Goal: Information Seeking & Learning: Learn about a topic

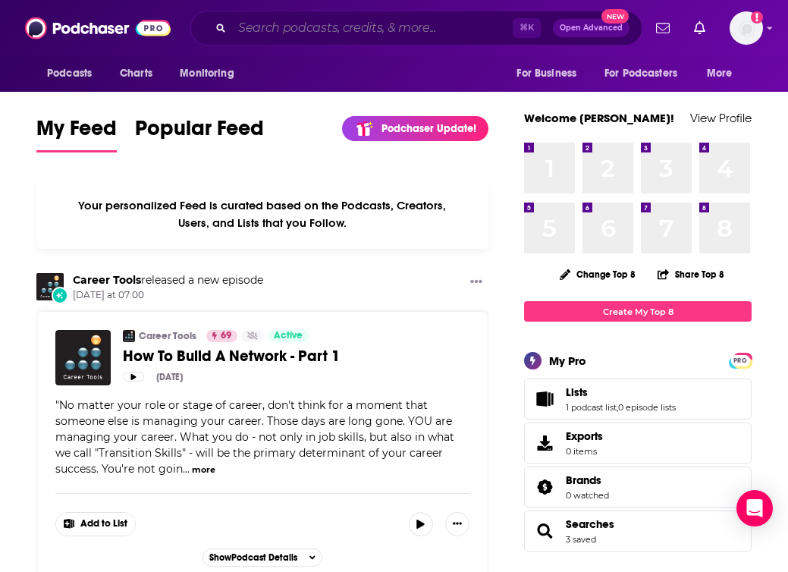
click at [404, 26] on input "Search podcasts, credits, & more..." at bounding box center [372, 28] width 281 height 24
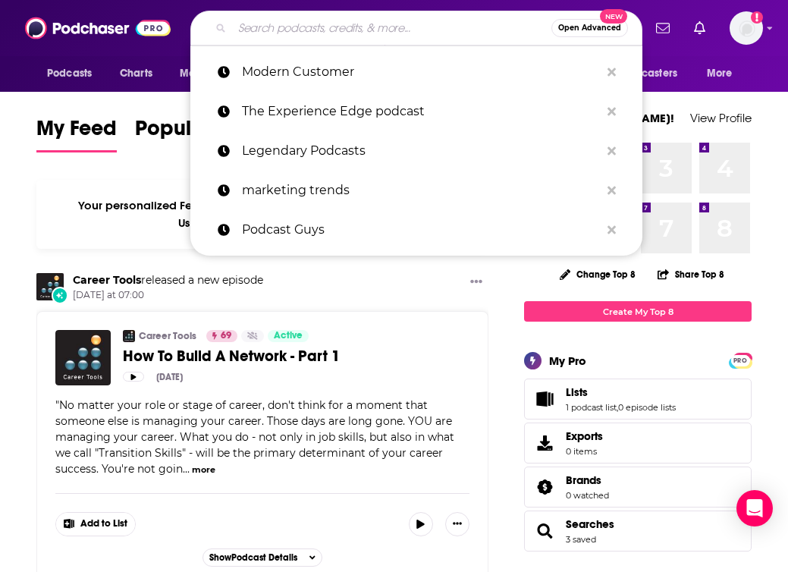
paste input "Turpentine VC"
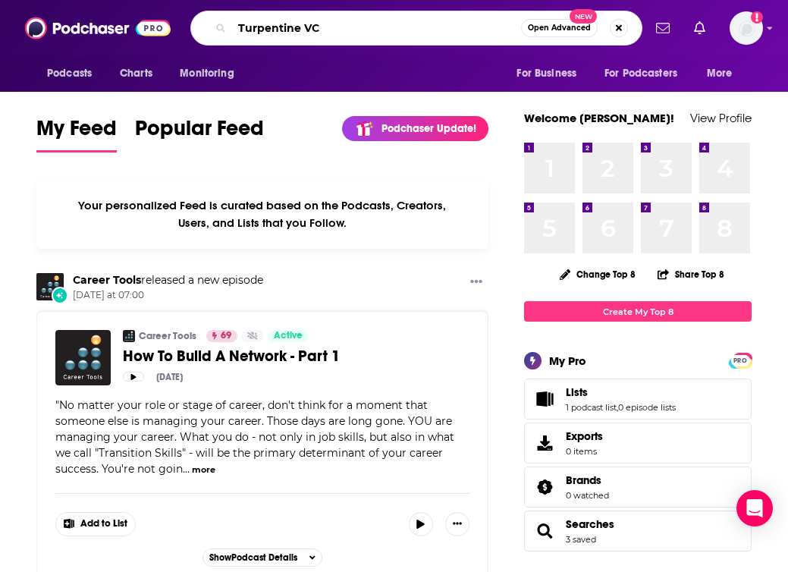
type input "Turpentine VC"
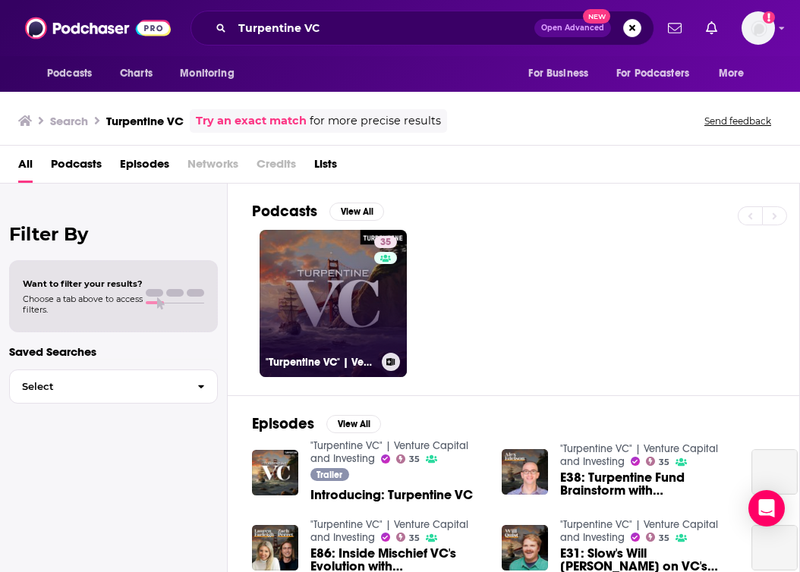
click at [313, 282] on link "35 "Turpentine VC" | Venture Capital and Investing" at bounding box center [333, 303] width 147 height 147
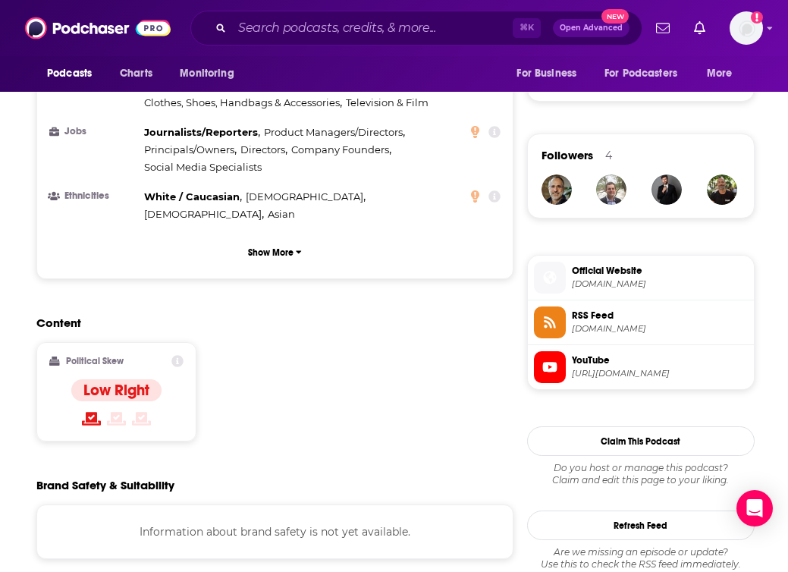
scroll to position [959, 0]
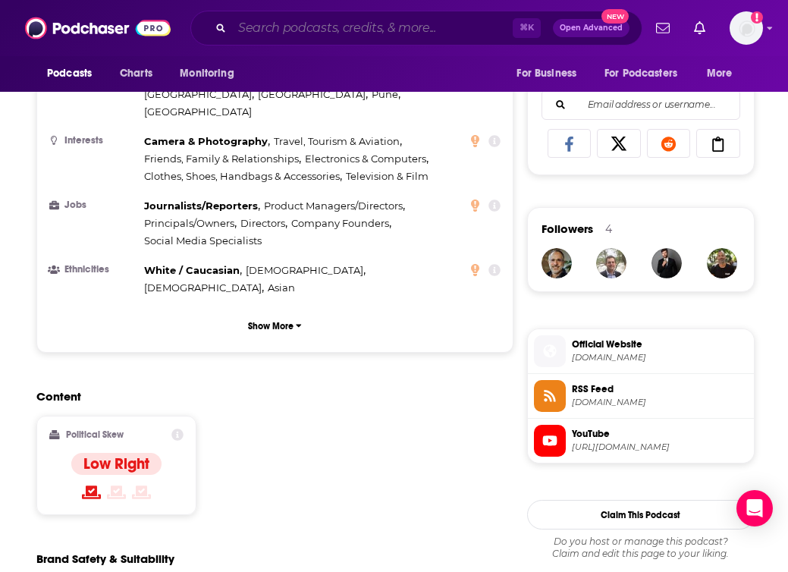
click at [272, 35] on input "Search podcasts, credits, & more..." at bounding box center [372, 28] width 281 height 24
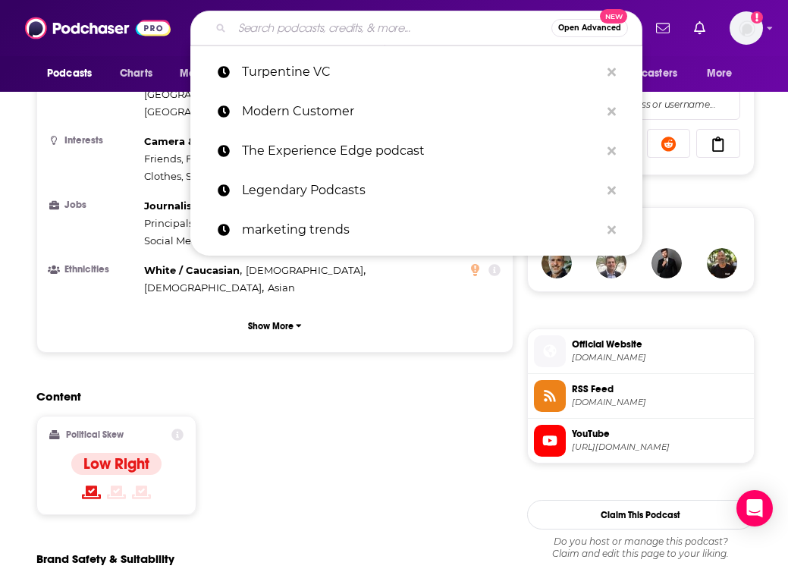
paste input "Something Ventured"
type input "Something Ventured"
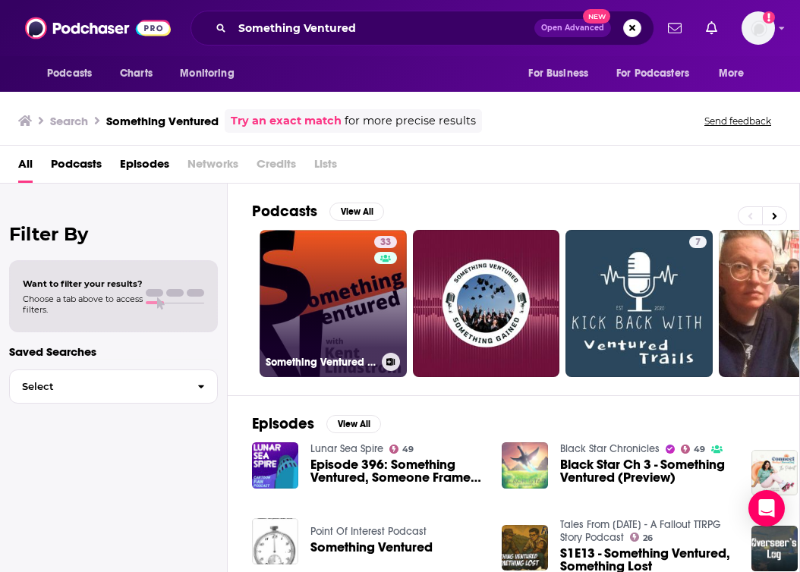
click at [323, 292] on link "33 Something Ventured -- [GEOGRAPHIC_DATA] Podcast" at bounding box center [333, 303] width 147 height 147
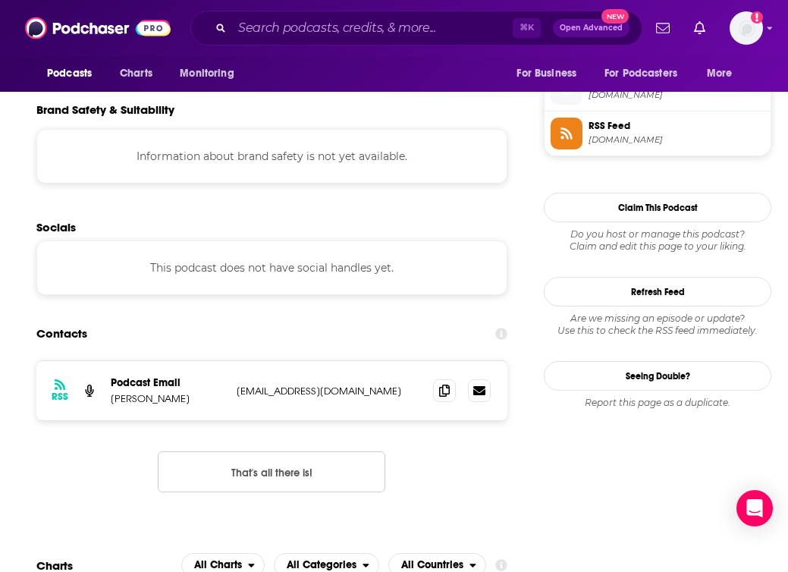
scroll to position [1385, 0]
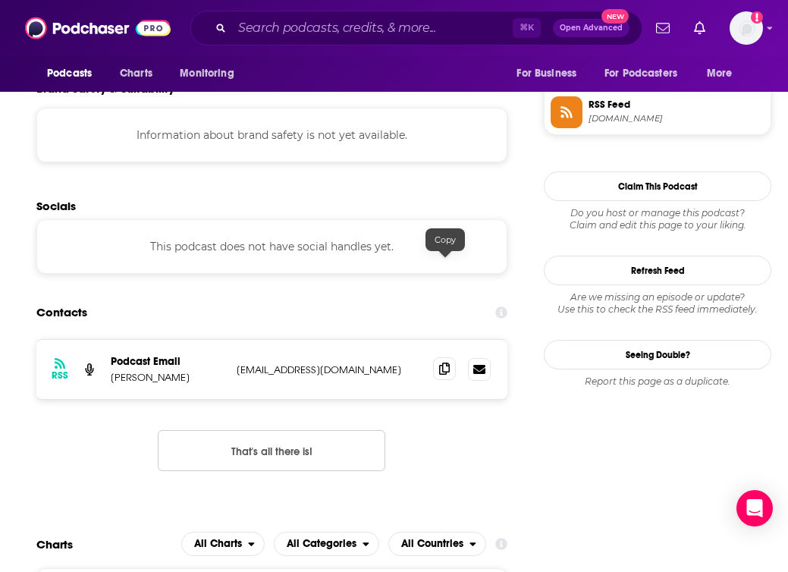
click at [449, 363] on icon at bounding box center [444, 369] width 11 height 12
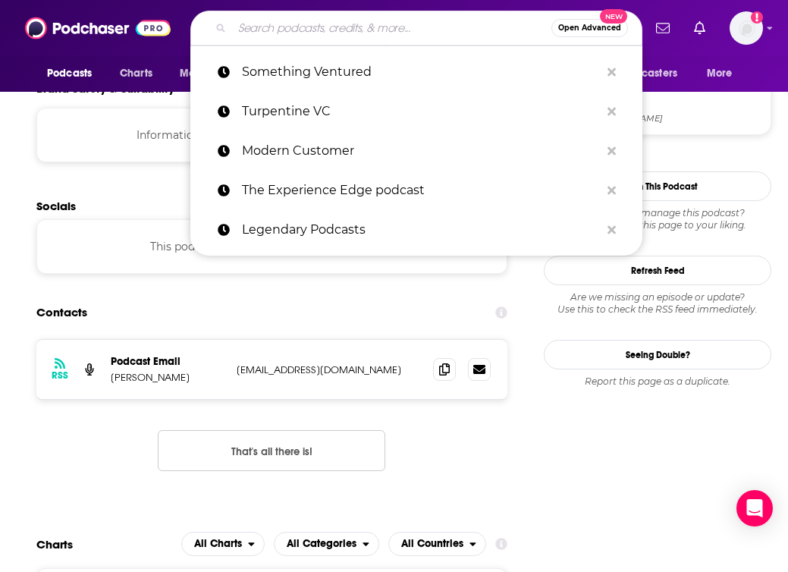
click at [291, 23] on input "Search podcasts, credits, & more..." at bounding box center [391, 28] width 319 height 24
paste input "The Full Ratchet"
type input "The Full Ratchet"
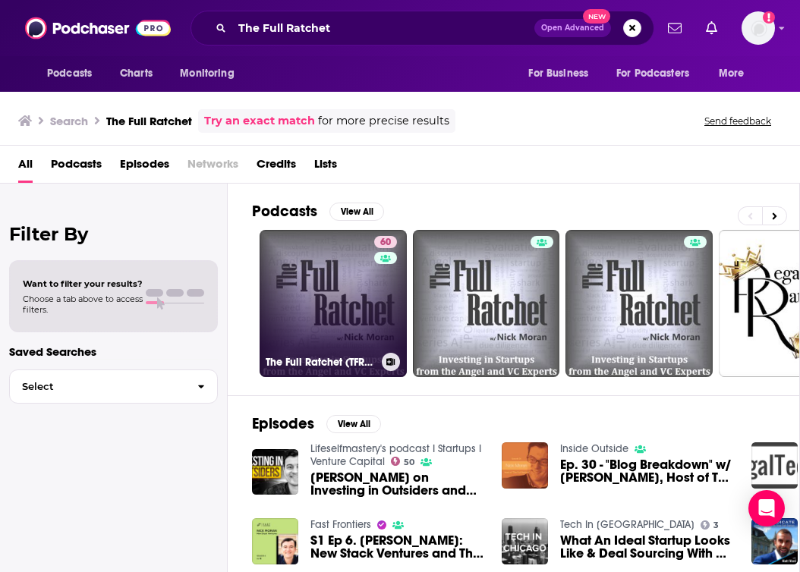
click at [325, 282] on link "60 The Full Ratchet (TFR): Venture Capital and Startup Investing Demystified" at bounding box center [333, 303] width 147 height 147
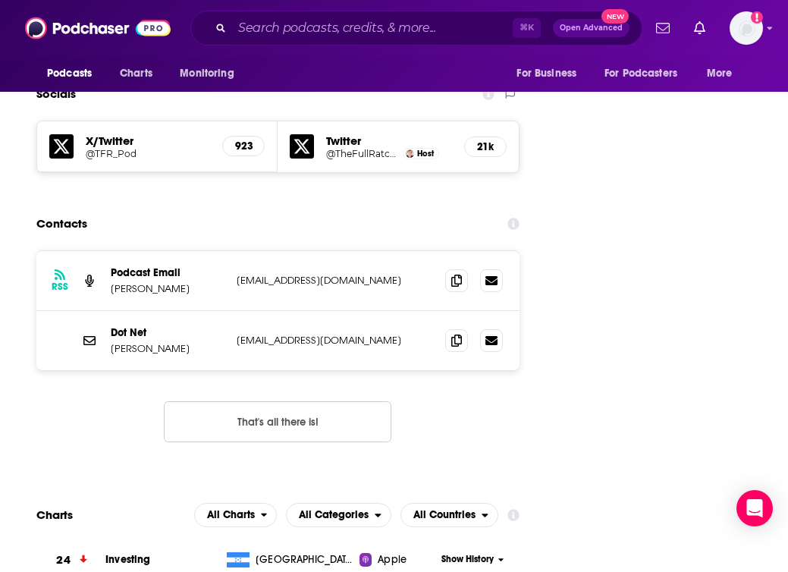
scroll to position [1759, 0]
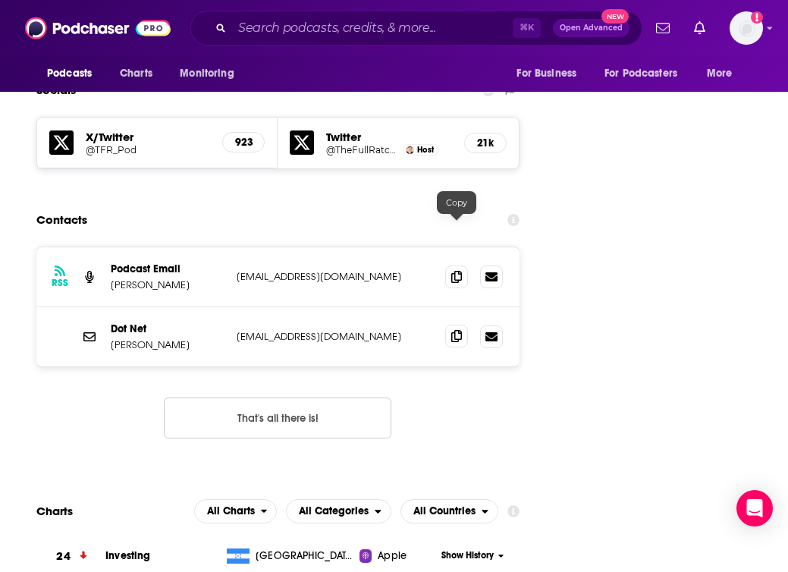
click at [456, 330] on icon at bounding box center [457, 336] width 11 height 12
click at [453, 330] on icon at bounding box center [457, 336] width 11 height 12
click at [302, 24] on input "Search podcasts, credits, & more..." at bounding box center [372, 28] width 281 height 24
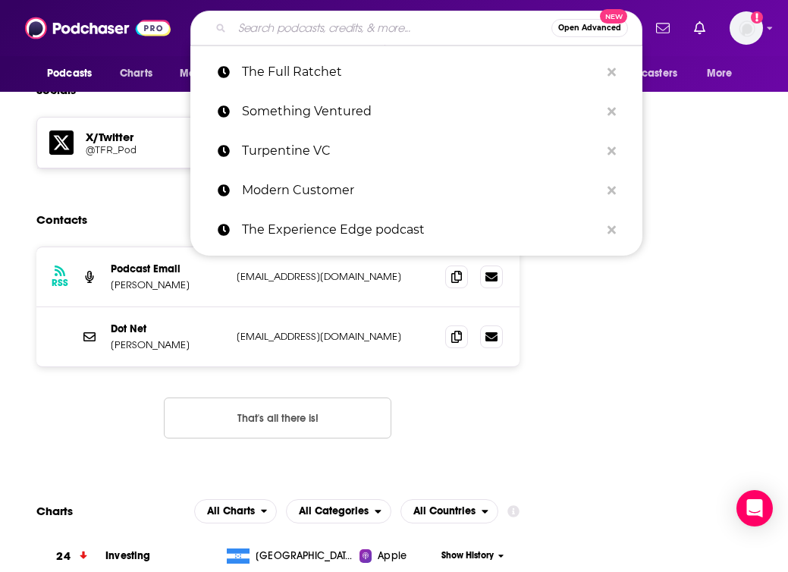
paste input "[GEOGRAPHIC_DATA]"
type input "[GEOGRAPHIC_DATA]"
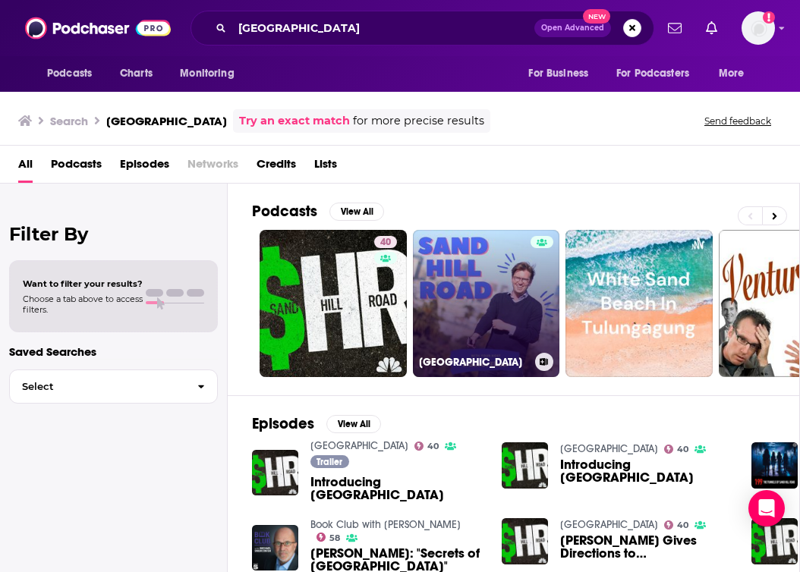
click at [458, 290] on link "[GEOGRAPHIC_DATA]" at bounding box center [486, 303] width 147 height 147
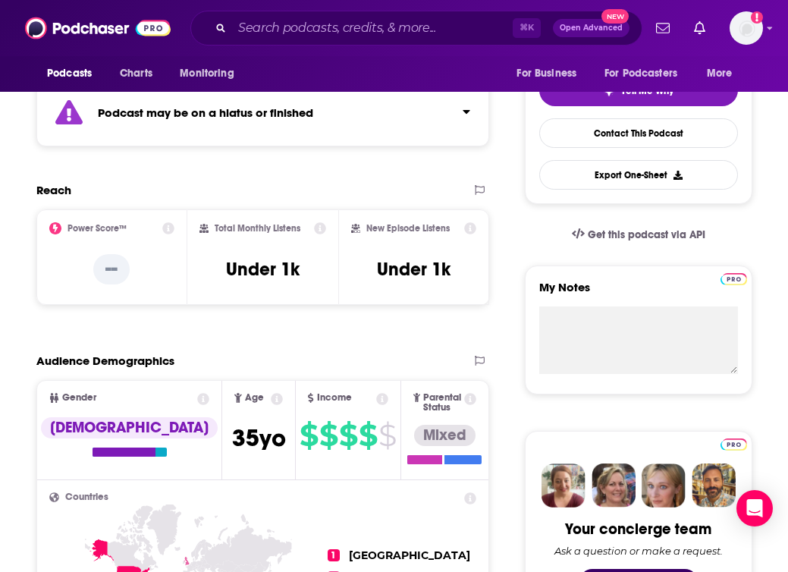
scroll to position [353, 0]
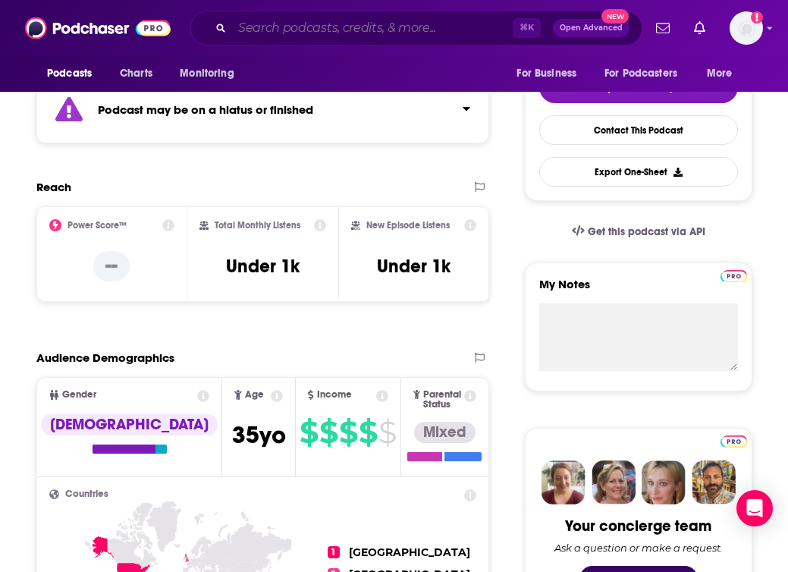
click at [315, 25] on input "Search podcasts, credits, & more..." at bounding box center [372, 28] width 281 height 24
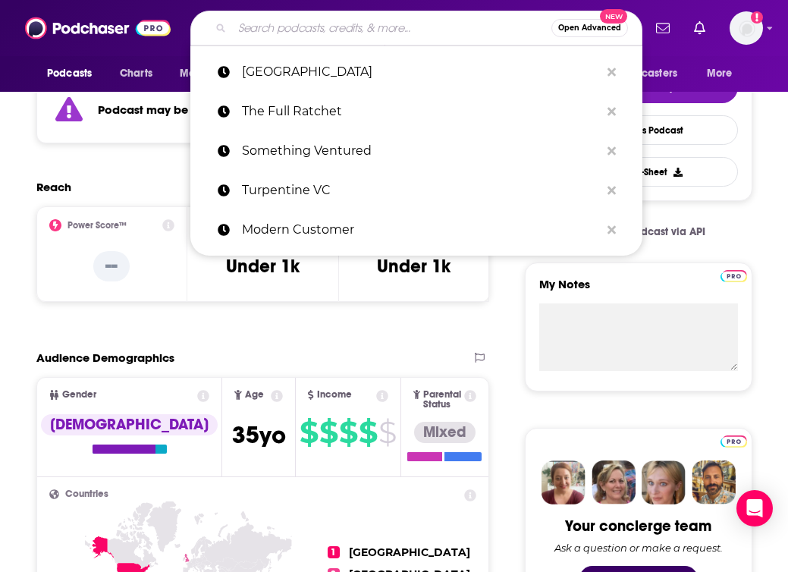
paste input "The Silicon Valley Podcast"
type input "The Silicon Valley Podcast"
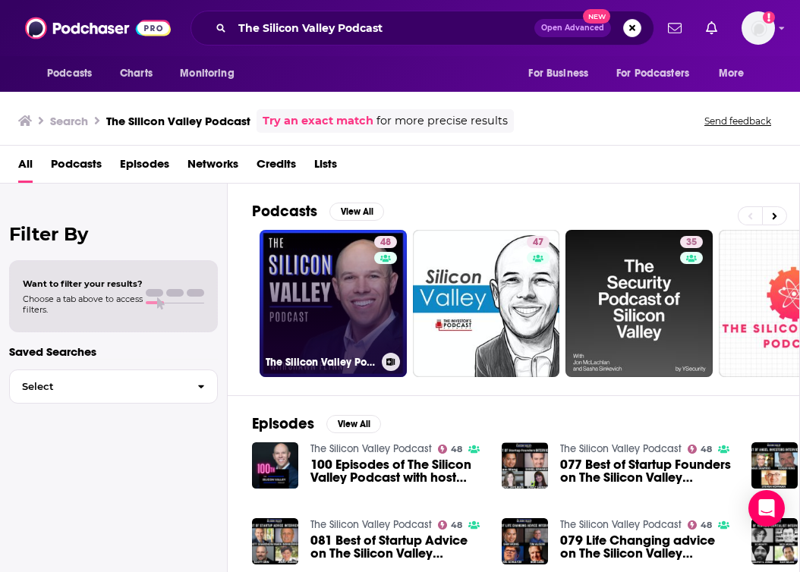
click at [321, 301] on link "48 The Silicon Valley Podcast" at bounding box center [333, 303] width 147 height 147
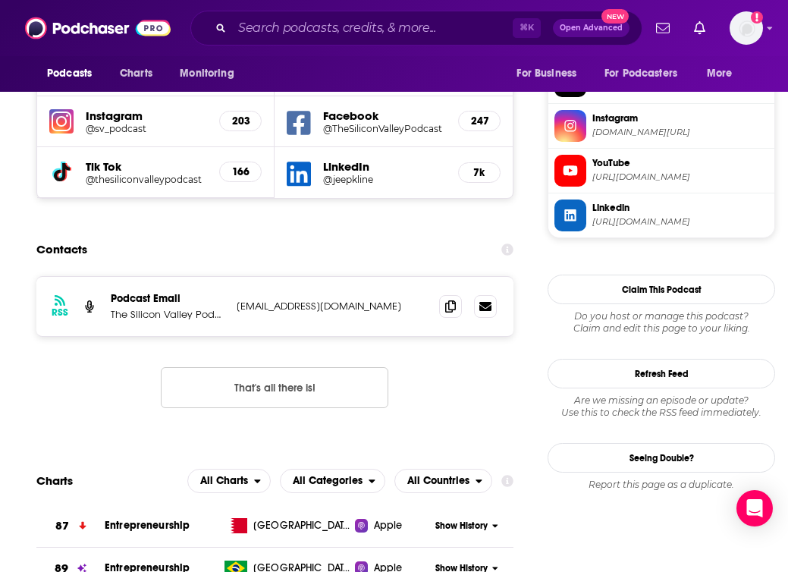
scroll to position [1549, 0]
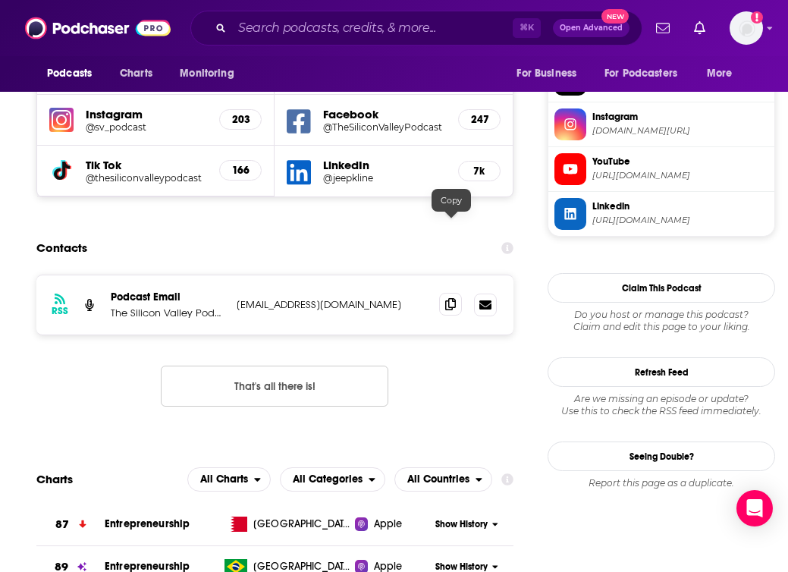
click at [453, 298] on icon at bounding box center [450, 304] width 11 height 12
